Goal: Check status: Check status

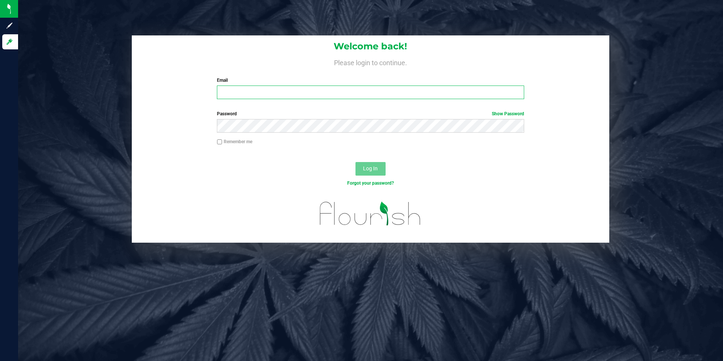
type input "[EMAIL_ADDRESS][DOMAIN_NAME]"
click at [350, 171] on div "Log In" at bounding box center [370, 170] width 477 height 25
click at [350, 166] on span "Log In" at bounding box center [370, 168] width 15 height 6
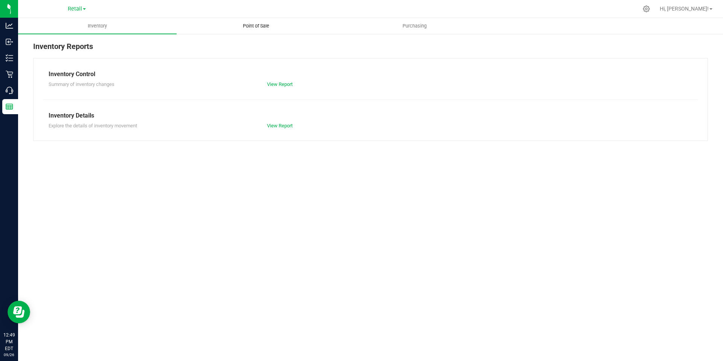
click at [253, 26] on span "Point of Sale" at bounding box center [256, 26] width 47 height 7
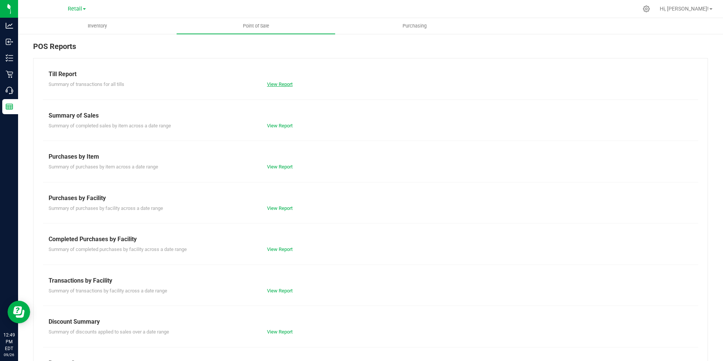
click at [274, 83] on link "View Report" at bounding box center [280, 84] width 26 height 6
